Goal: Task Accomplishment & Management: Use online tool/utility

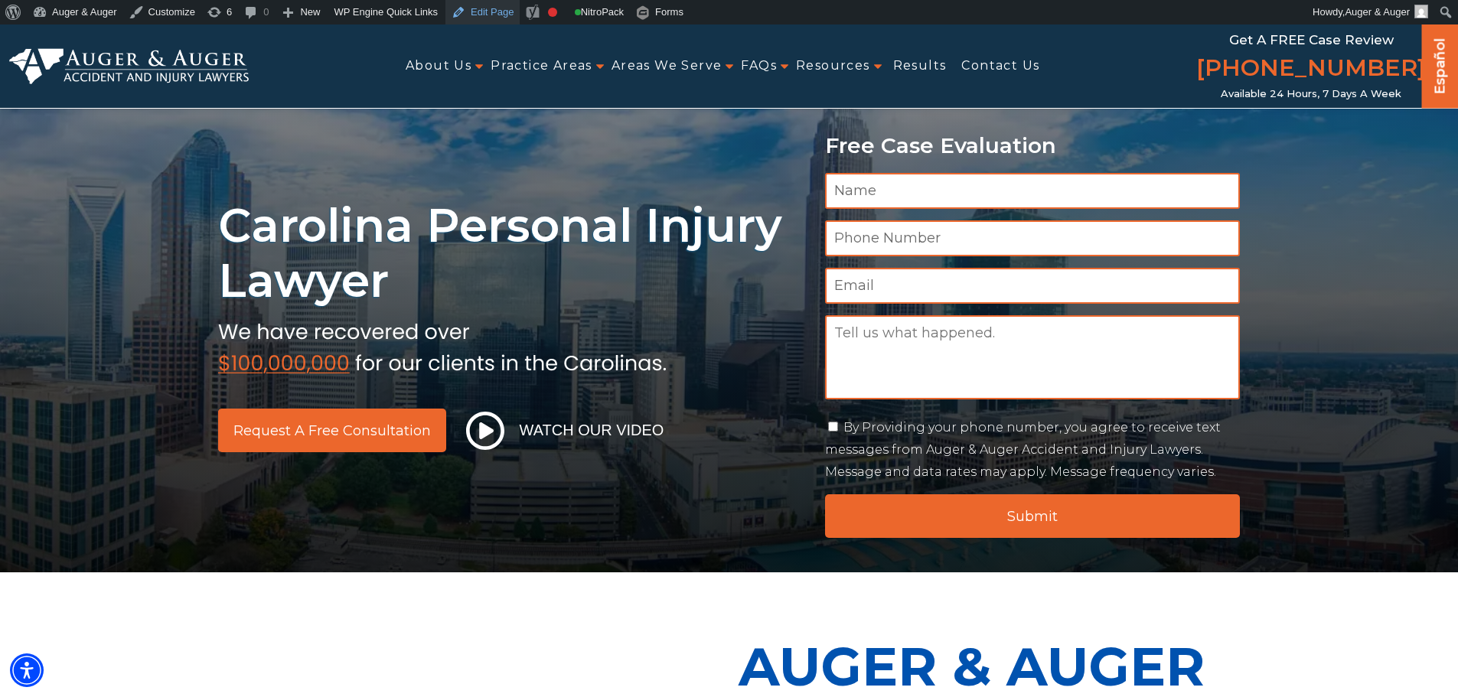
click at [487, 10] on link "Edit Page" at bounding box center [482, 12] width 74 height 24
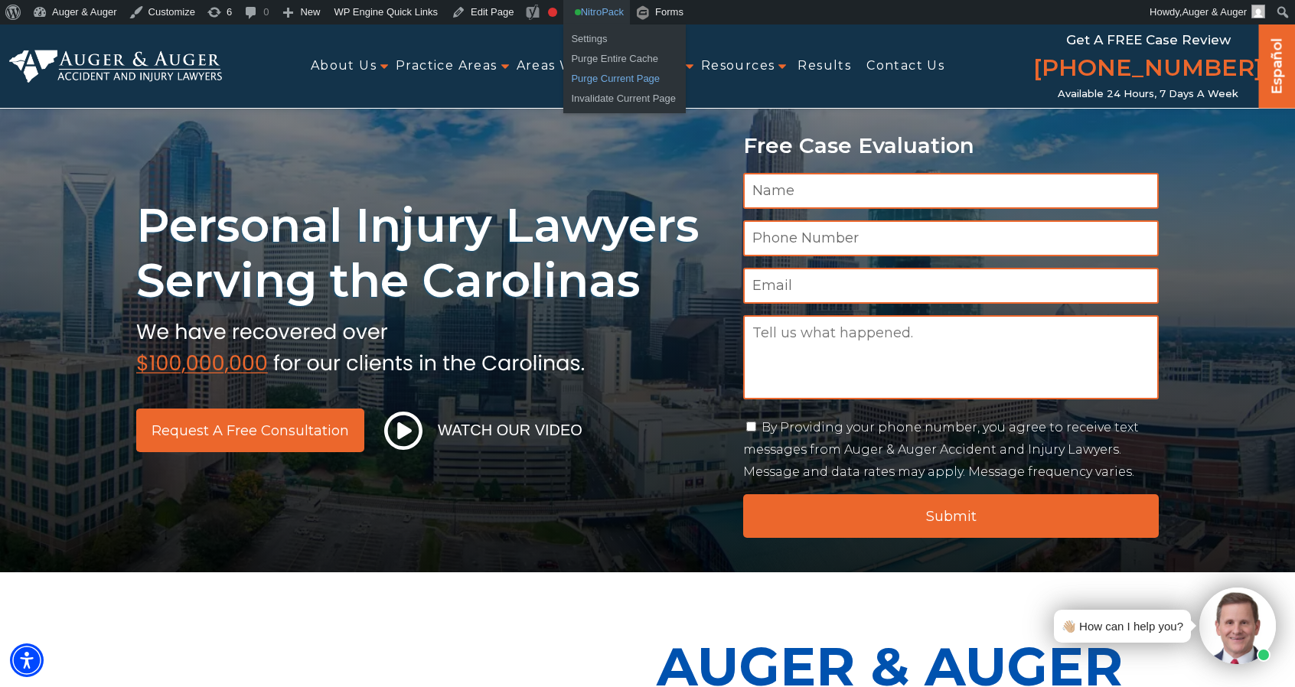
click at [601, 77] on link "Purge Current Page" at bounding box center [624, 79] width 122 height 20
